Goal: Transaction & Acquisition: Purchase product/service

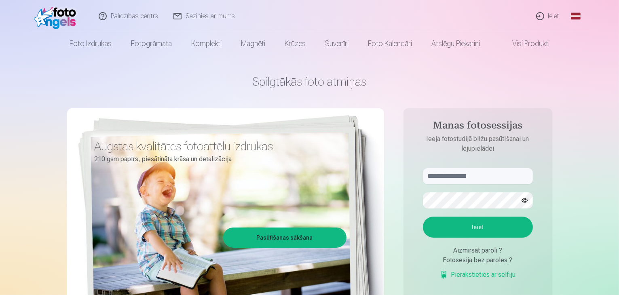
click at [549, 14] on link "Ieiet" at bounding box center [548, 16] width 39 height 32
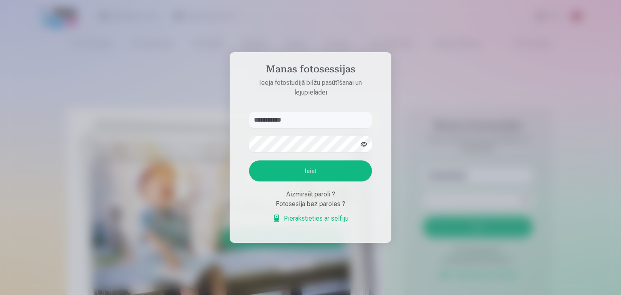
type input "**********"
click at [309, 171] on button "Ieiet" at bounding box center [310, 170] width 123 height 21
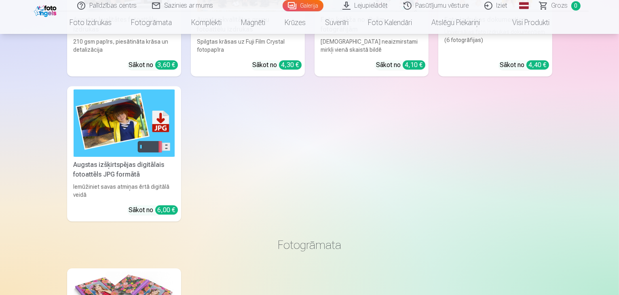
scroll to position [9301, 0]
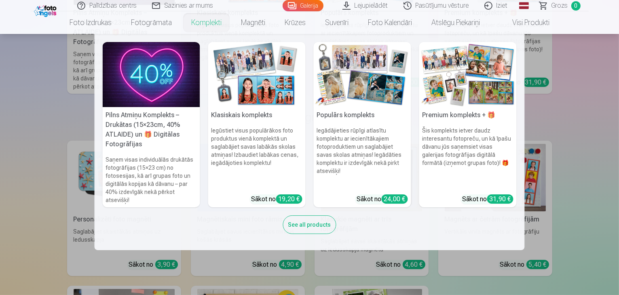
click at [244, 71] on img at bounding box center [256, 74] width 97 height 65
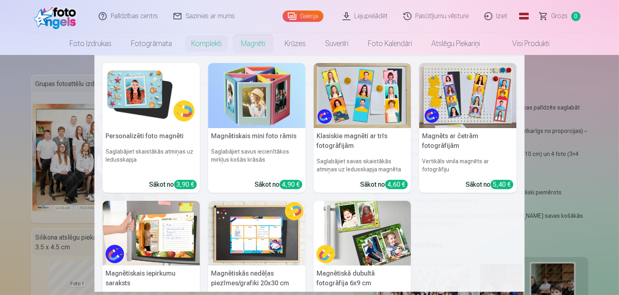
click at [141, 101] on img at bounding box center [151, 95] width 97 height 65
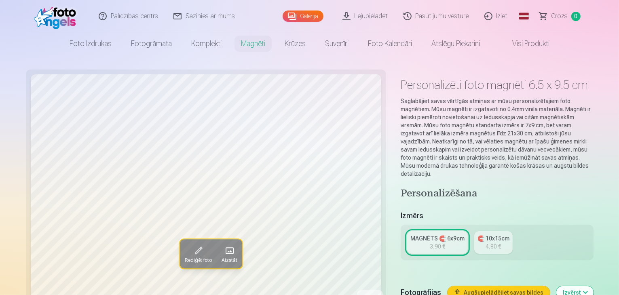
scroll to position [258, 0]
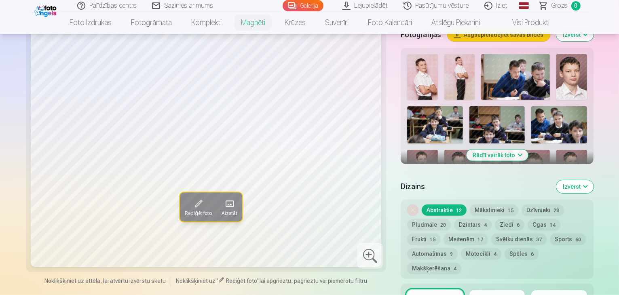
click at [519, 150] on button "Rādīt vairāk foto" at bounding box center [497, 155] width 62 height 11
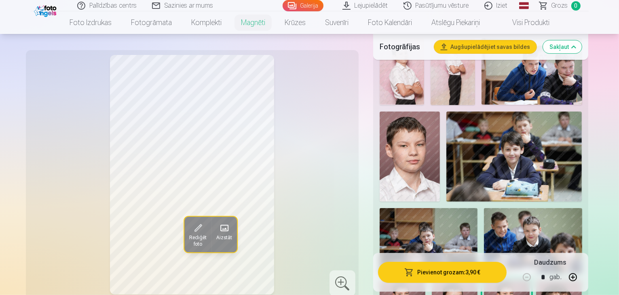
click at [415, 71] on img at bounding box center [402, 71] width 44 height 67
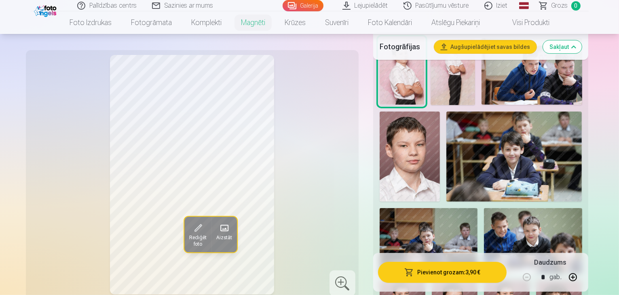
click at [441, 70] on img at bounding box center [453, 71] width 44 height 67
click at [440, 112] on img at bounding box center [410, 157] width 60 height 91
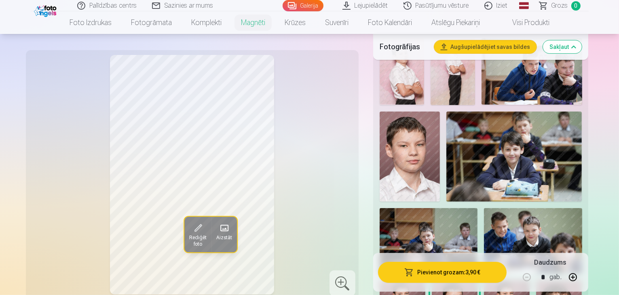
scroll to position [0, 0]
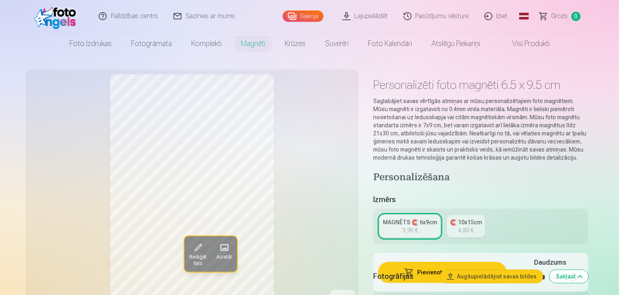
click at [618, 23] on header "Palīdzības centrs Sazinies ar mums Galerija Lejupielādēt Pasūtījumu vēsture Izi…" at bounding box center [309, 27] width 619 height 55
click at [313, 15] on link "Galerija" at bounding box center [303, 16] width 41 height 11
